Goal: Manage account settings

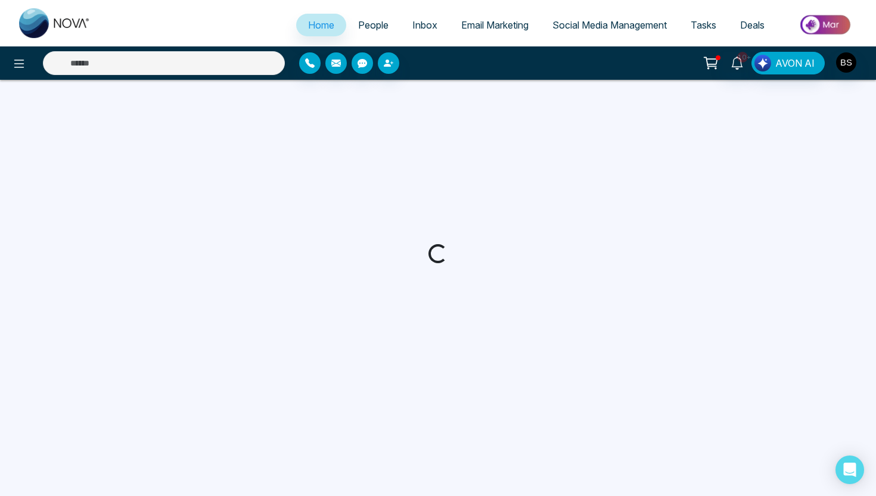
select select "*"
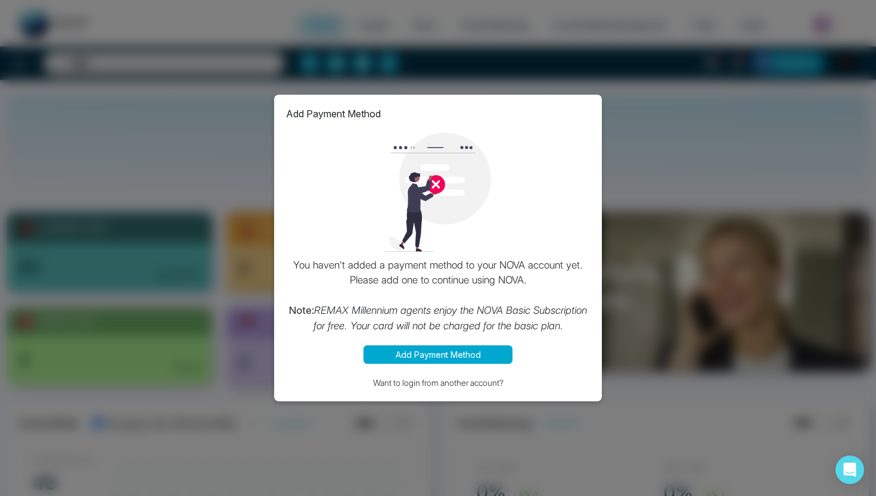
click at [695, 344] on div "Add Payment Method You haven't added a payment method to your NOVA account yet.…" at bounding box center [438, 248] width 876 height 496
click at [236, 308] on div "Add Payment Method You haven't added a payment method to your NOVA account yet.…" at bounding box center [438, 248] width 876 height 496
click at [451, 389] on button "Want to login from another account?" at bounding box center [438, 383] width 304 height 14
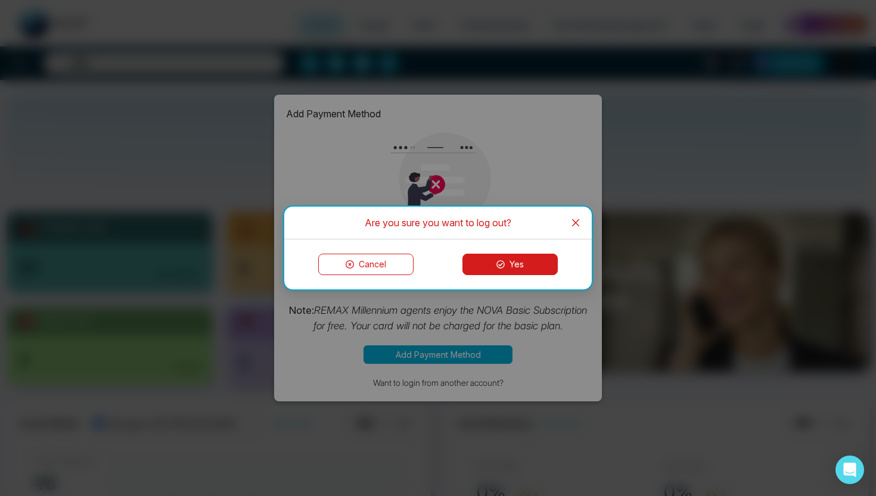
click at [516, 264] on button "Yes" at bounding box center [509, 264] width 95 height 21
